Goal: Use online tool/utility: Utilize a website feature to perform a specific function

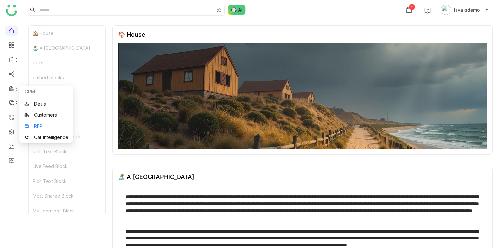
click at [35, 124] on link "RFP" at bounding box center [46, 126] width 44 height 5
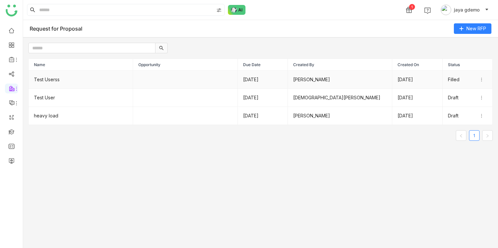
click at [86, 83] on td "Test Userss" at bounding box center [81, 80] width 104 height 18
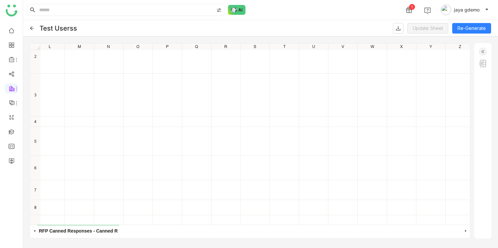
scroll to position [17, 737]
click at [482, 50] on img at bounding box center [483, 52] width 8 height 8
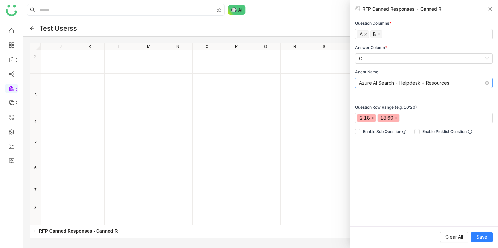
click at [461, 83] on nz-select-item "Azure AI Search - Helpdesk + Resources" at bounding box center [424, 83] width 130 height 10
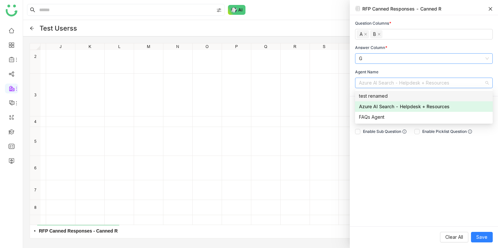
click at [437, 60] on nz-select-item "G" at bounding box center [424, 59] width 130 height 10
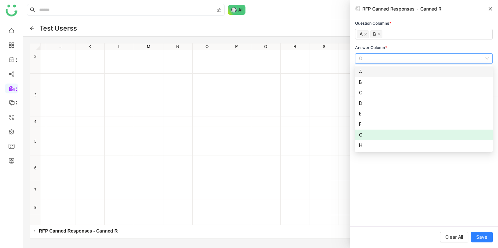
click at [428, 45] on div "Answer Column *" at bounding box center [424, 48] width 138 height 6
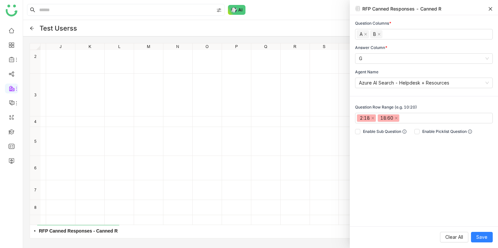
click at [441, 209] on div "Question Columns * A B Answer Column * G Agent Name Azure AI Search - Helpdesk …" at bounding box center [424, 121] width 148 height 212
click at [492, 7] on icon at bounding box center [490, 9] width 5 height 5
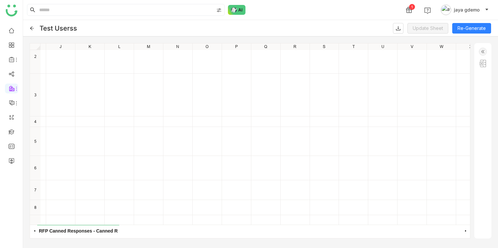
click at [488, 8] on icon at bounding box center [487, 10] width 4 height 4
